Goal: Task Accomplishment & Management: Use online tool/utility

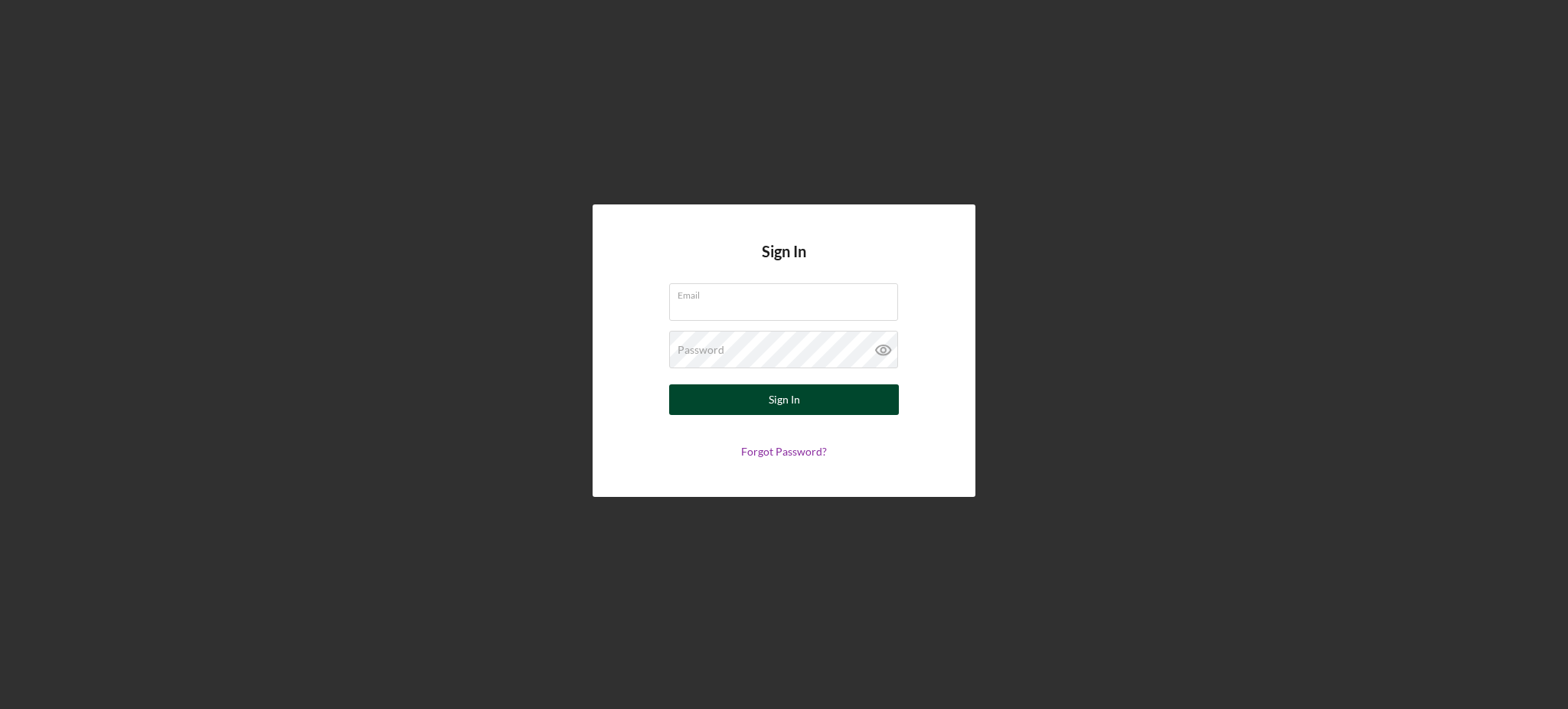
type input "[PERSON_NAME][EMAIL_ADDRESS][DOMAIN_NAME]"
click at [874, 403] on button "Sign In" at bounding box center [784, 399] width 230 height 30
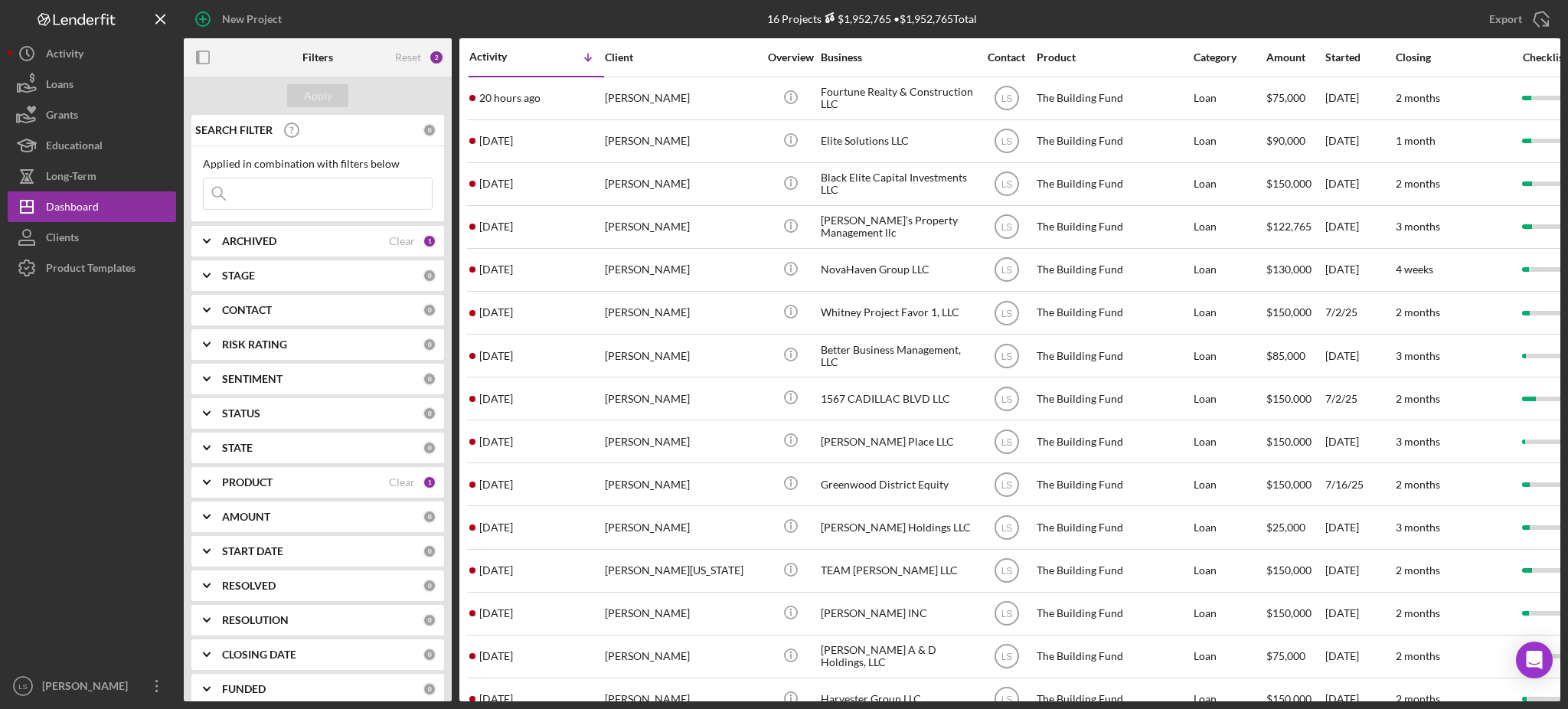
click at [345, 485] on div "PRODUCT" at bounding box center [306, 482] width 167 height 12
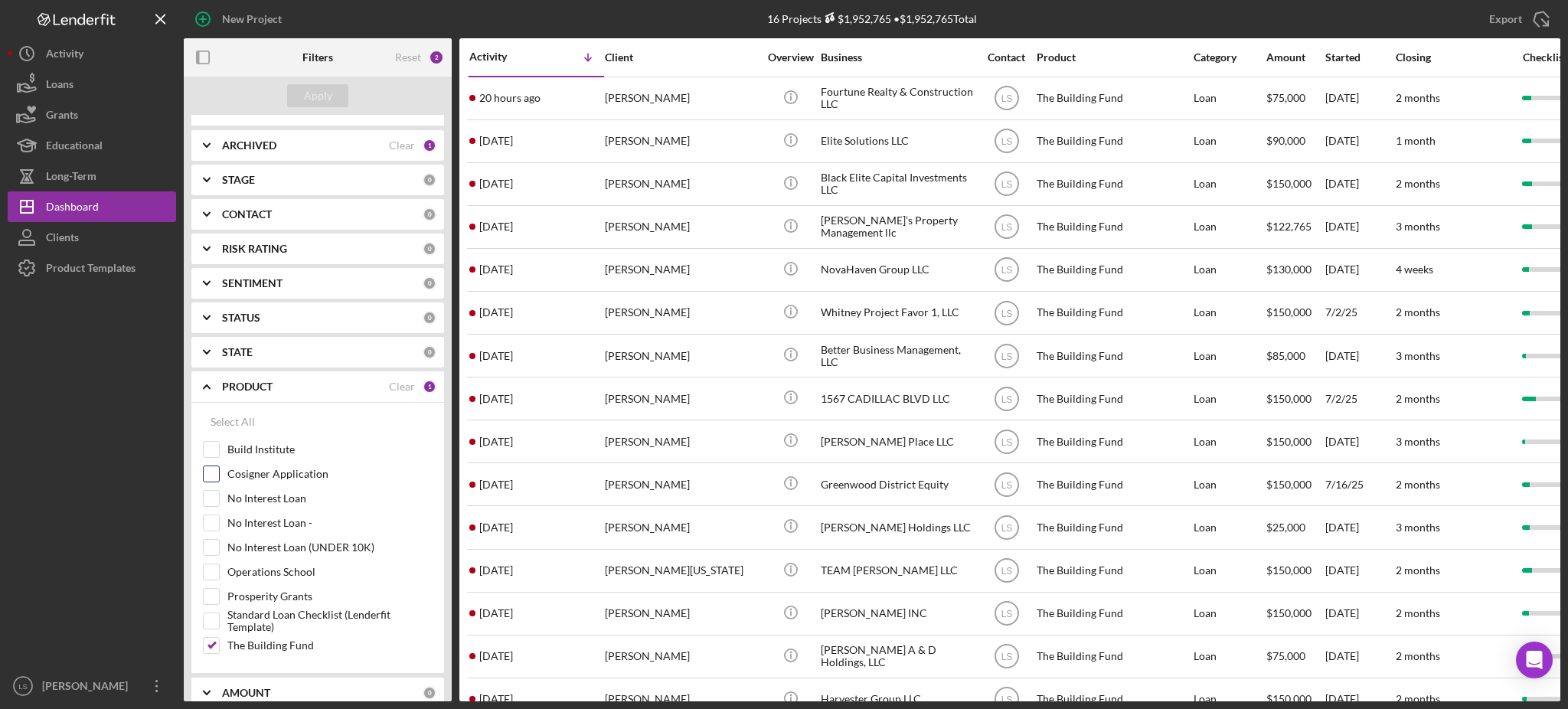
scroll to position [102, 0]
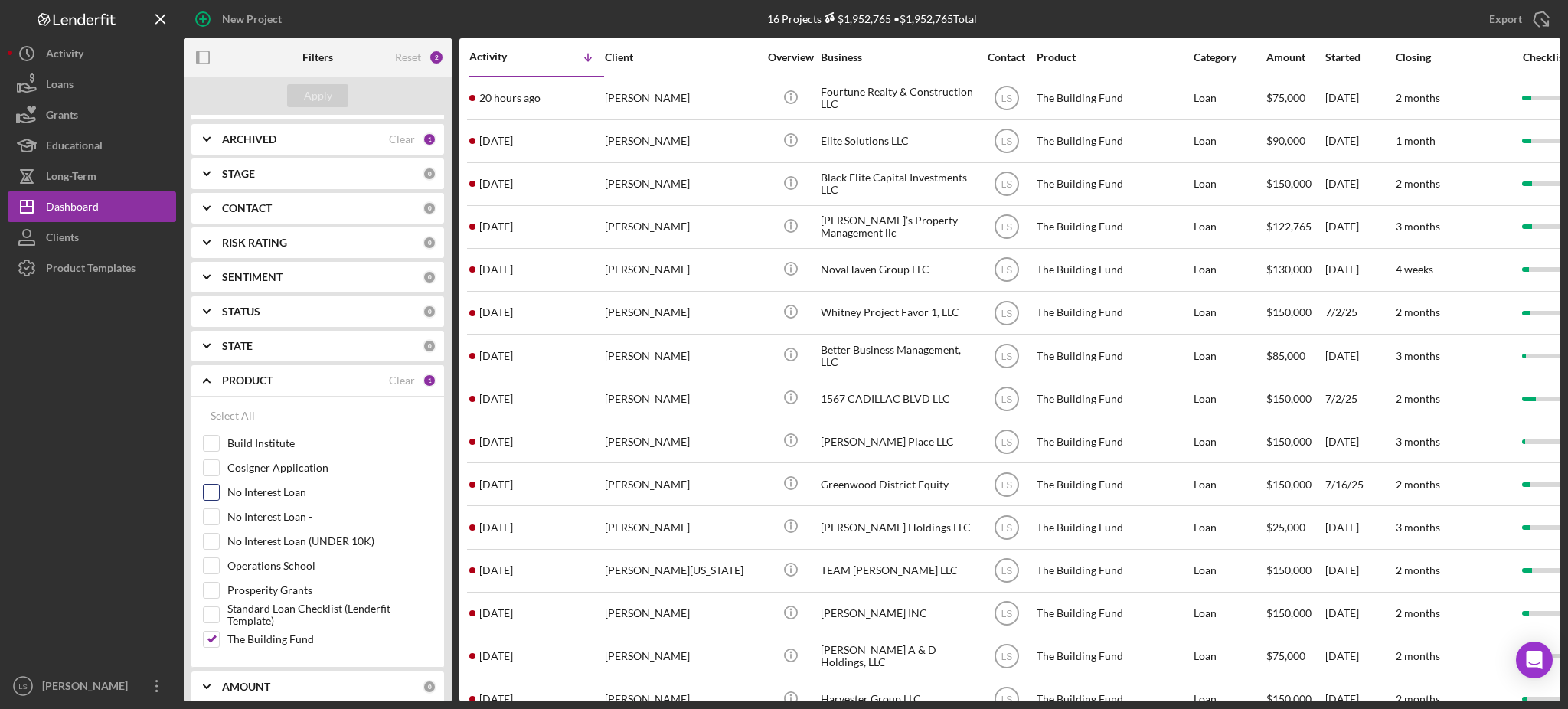
click at [216, 496] on input "No Interest Loan" at bounding box center [211, 493] width 16 height 16
checkbox input "true"
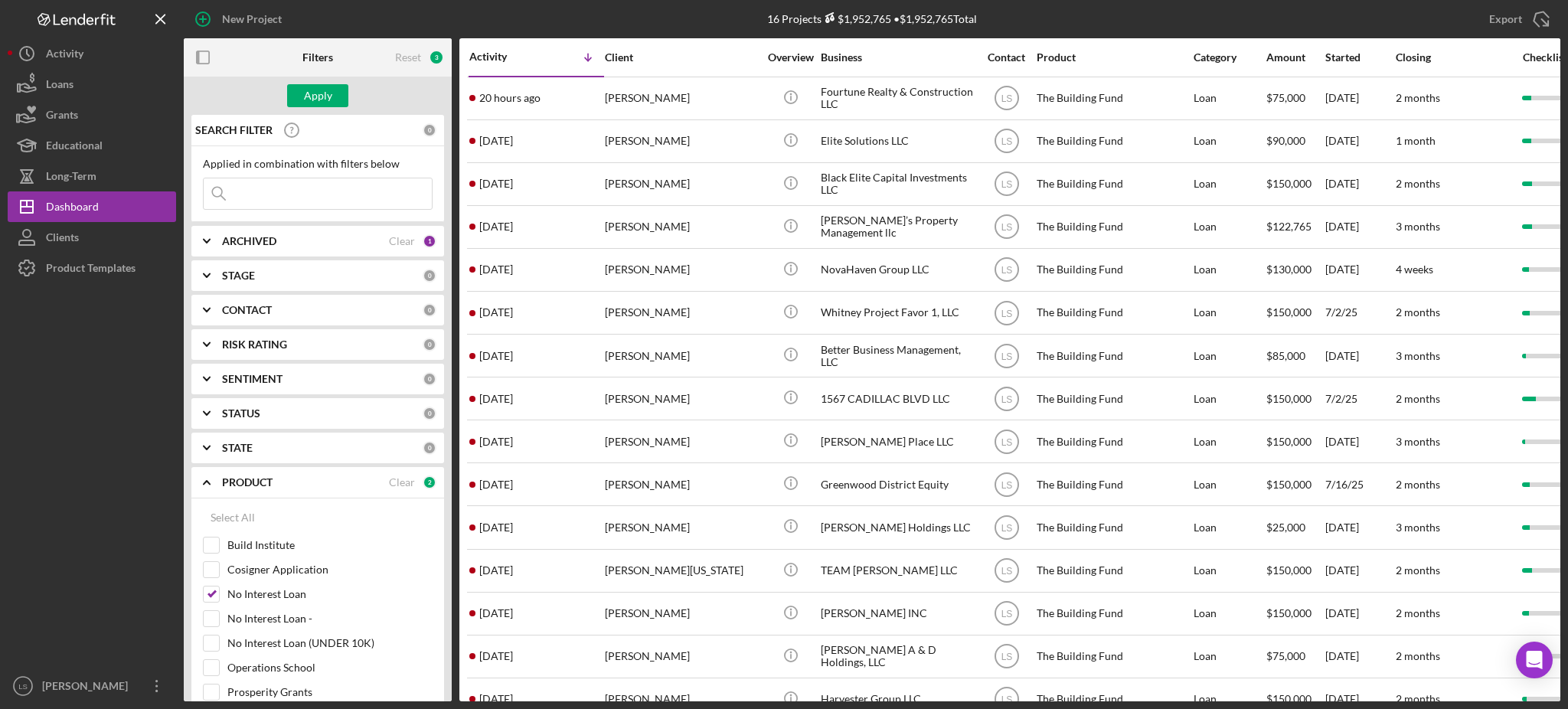
click at [370, 245] on div "ARCHIVED" at bounding box center [306, 241] width 167 height 12
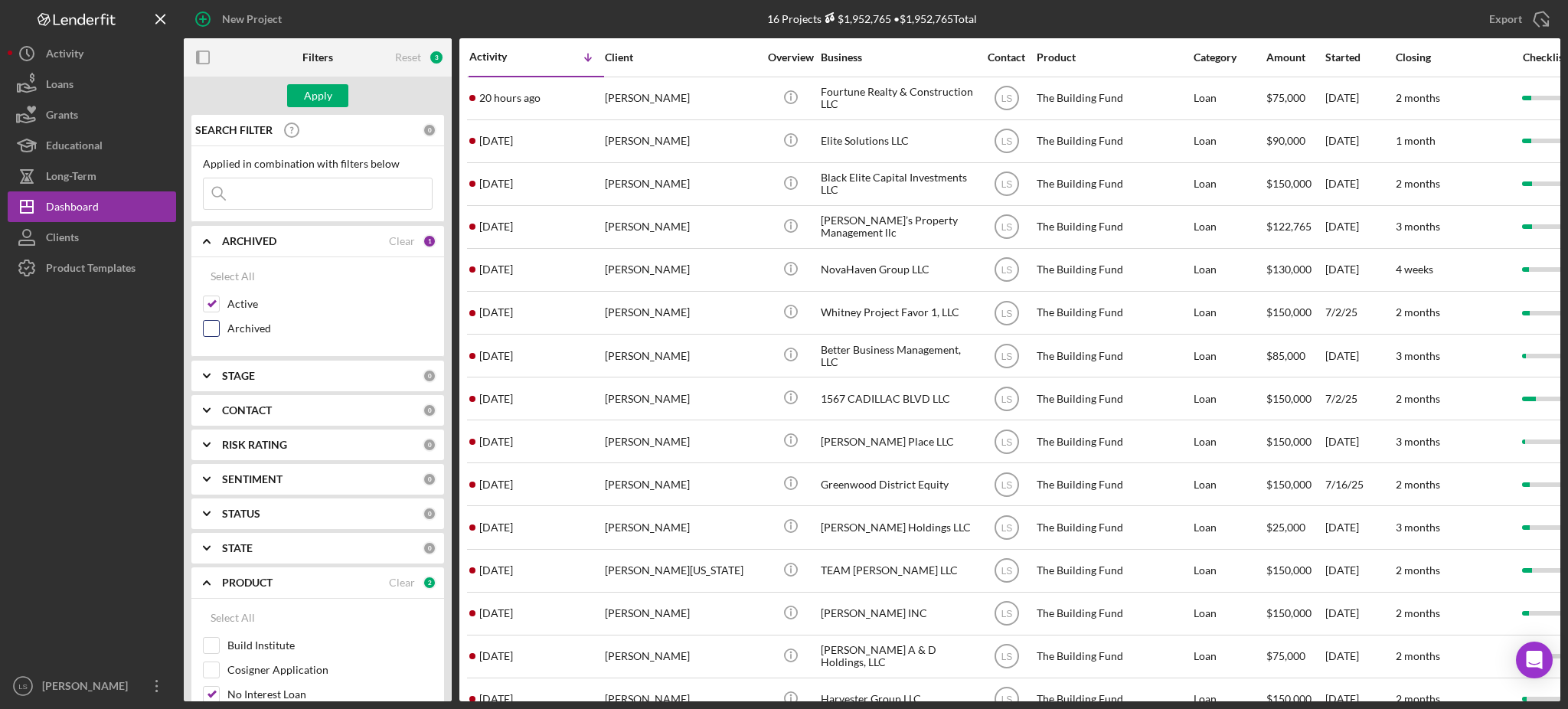
click at [211, 332] on input "Archived" at bounding box center [211, 328] width 16 height 16
checkbox input "true"
click at [303, 198] on input at bounding box center [318, 193] width 228 height 30
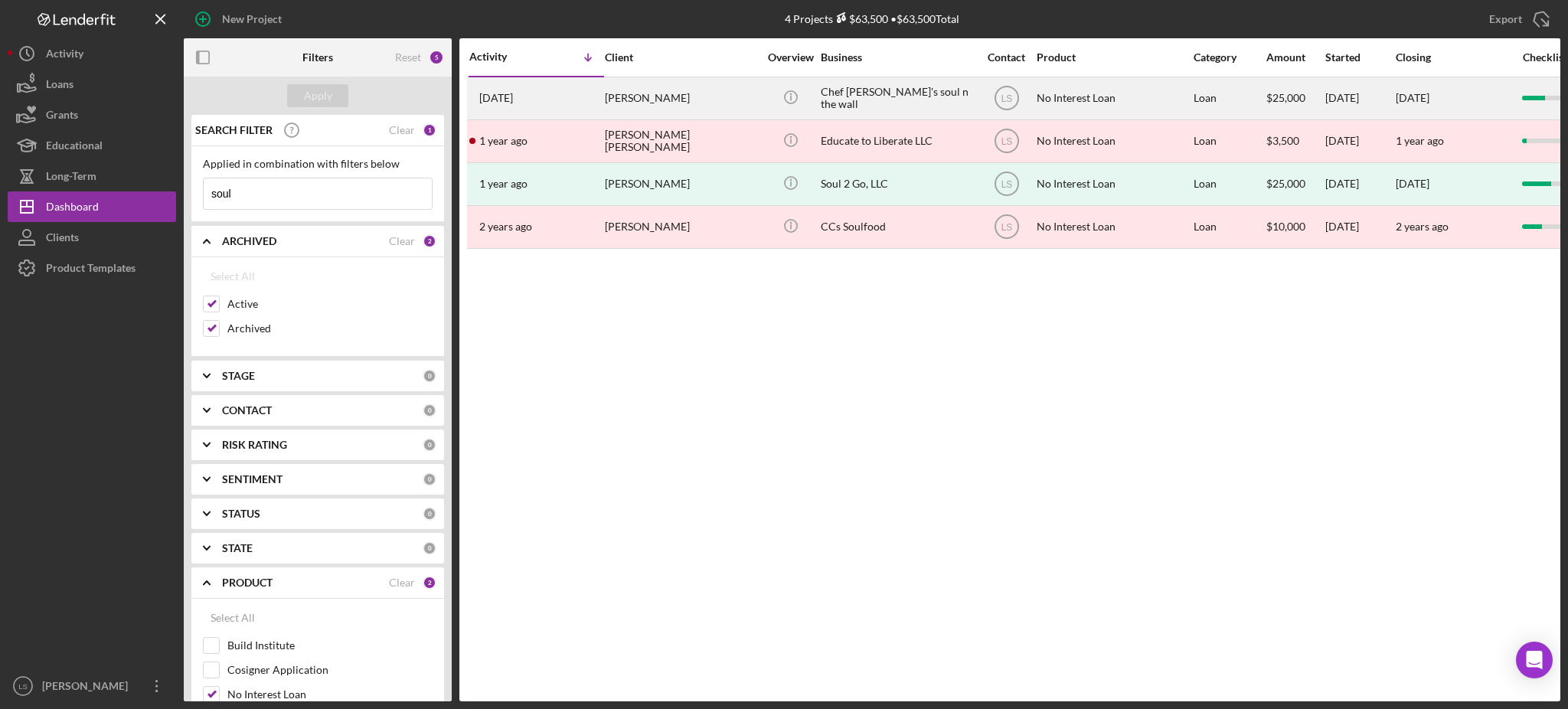
type input "soul"
click at [910, 96] on div "Chef [PERSON_NAME]'s soul n the wall" at bounding box center [898, 97] width 153 height 40
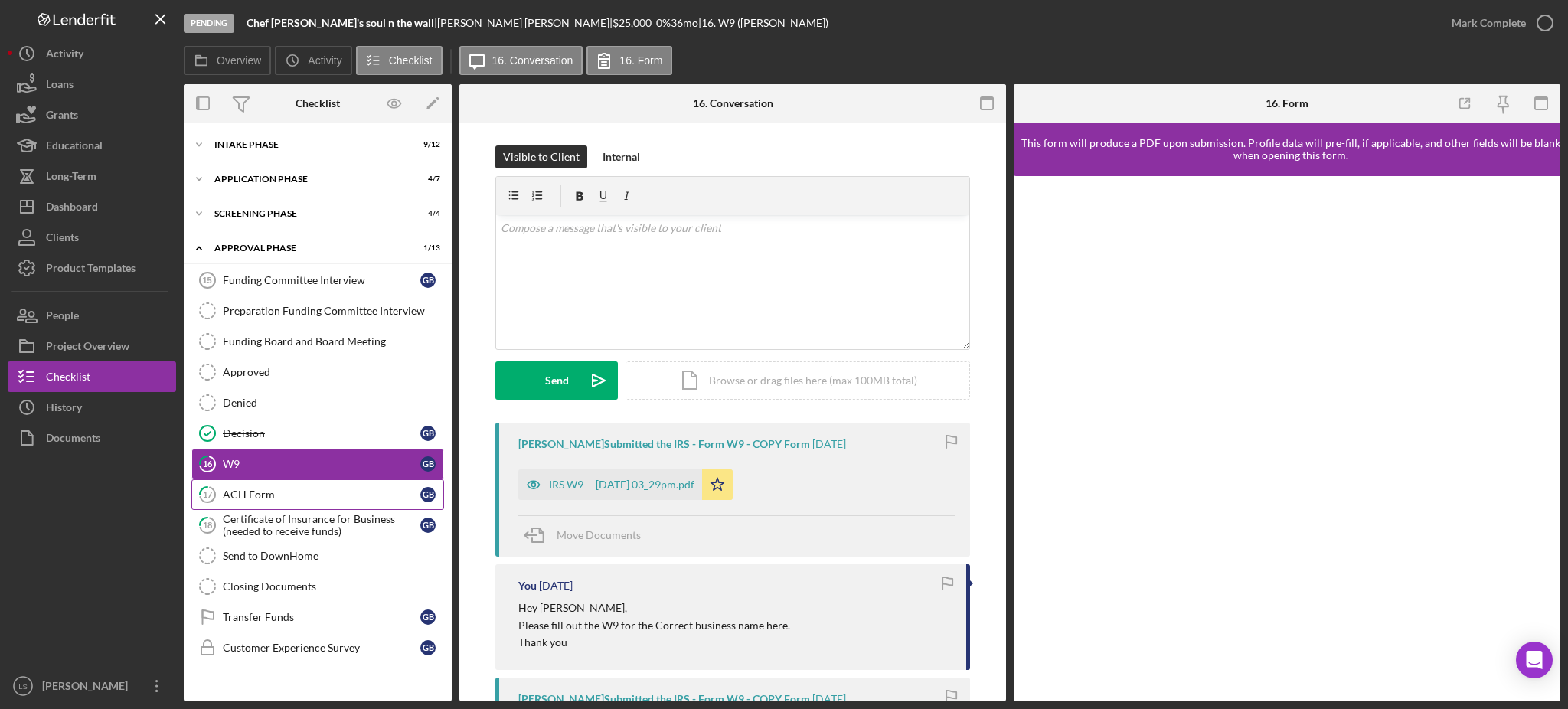
click at [322, 484] on link "17 ACH Form G B" at bounding box center [318, 494] width 253 height 30
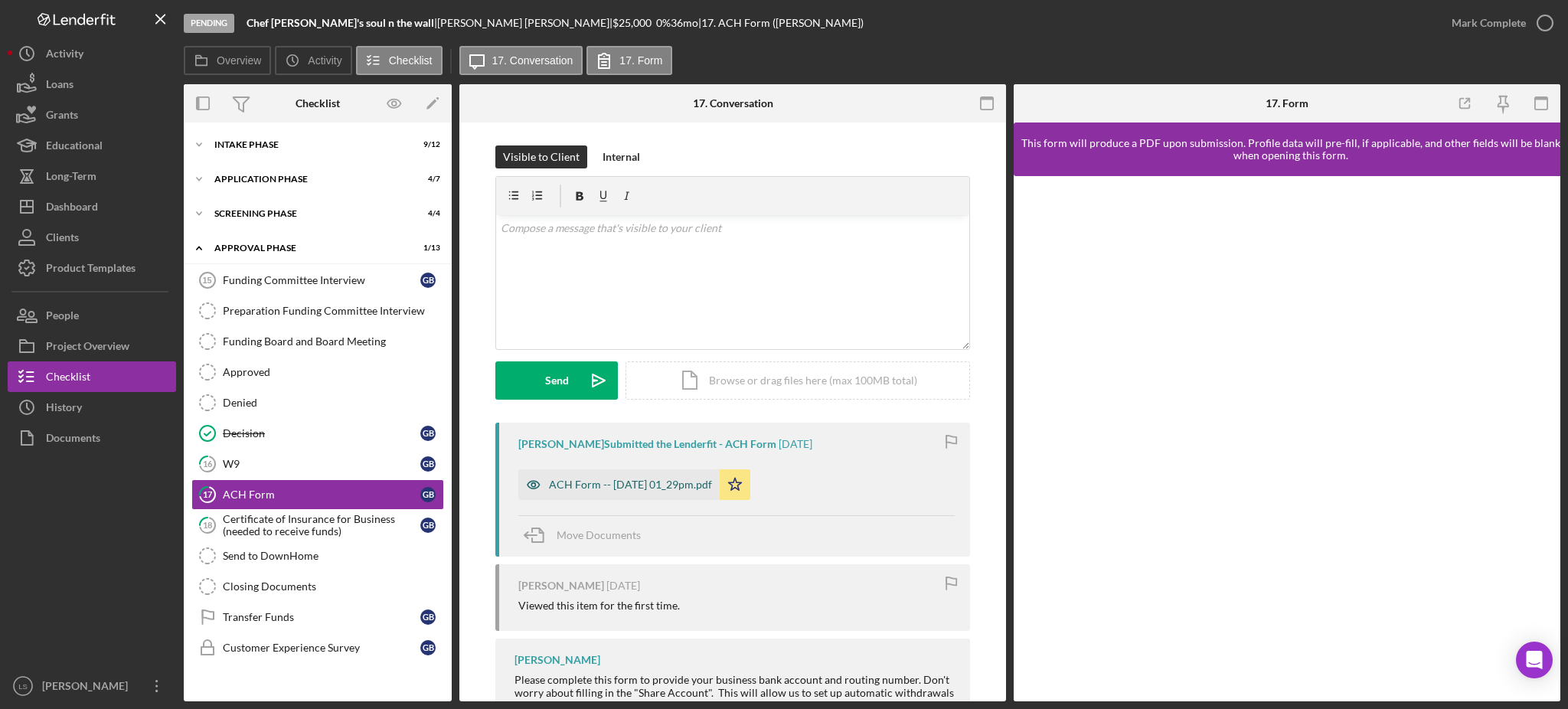
drag, startPoint x: 687, startPoint y: 482, endPoint x: 699, endPoint y: 478, distance: 12.6
click at [688, 481] on div "ACH Form -- [DATE] 01_29pm.pdf" at bounding box center [631, 485] width 163 height 12
